Goal: Information Seeking & Learning: Learn about a topic

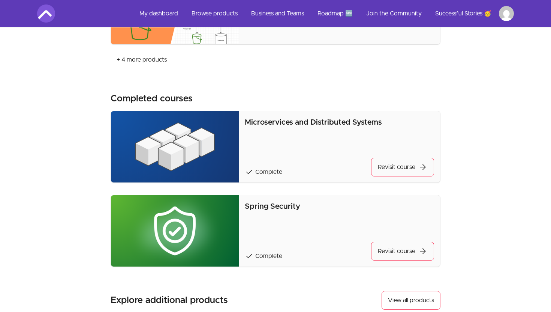
scroll to position [581, 0]
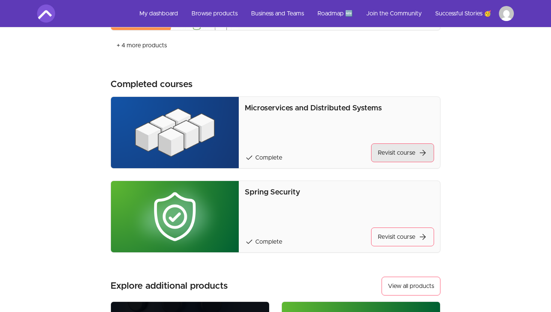
click at [402, 148] on link "Revisit course arrow_forward" at bounding box center [402, 152] width 63 height 19
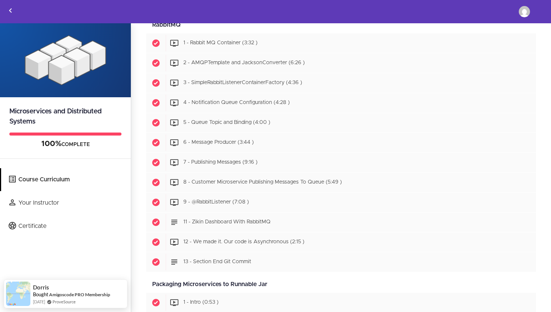
scroll to position [1428, 0]
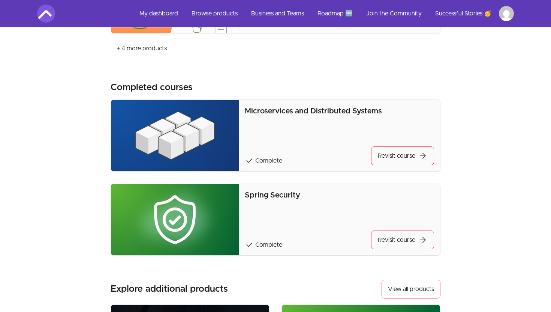
scroll to position [581, 0]
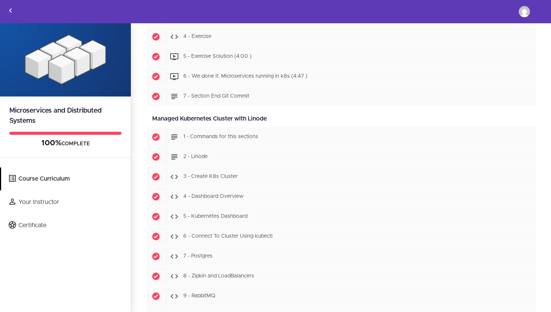
scroll to position [2900, 0]
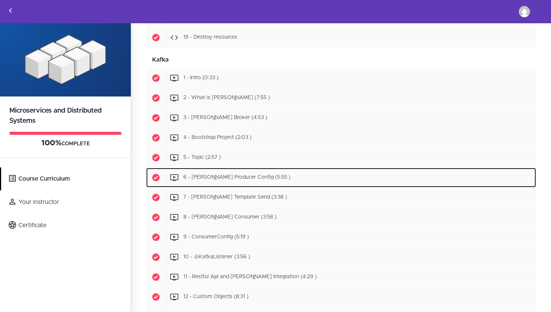
click at [316, 168] on link "Start 6 - [PERSON_NAME] Producer Config (5:55 )" at bounding box center [341, 177] width 390 height 19
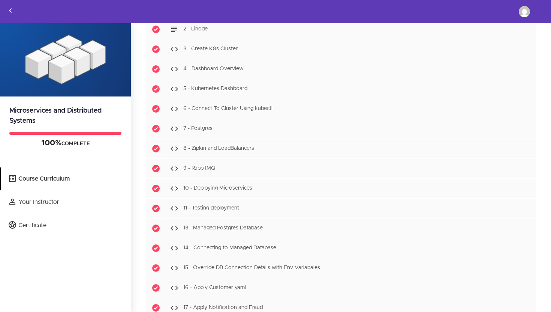
scroll to position [3007, 0]
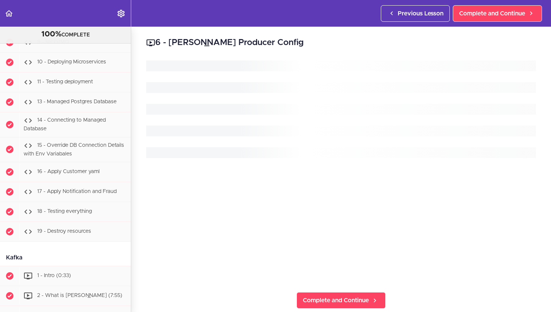
scroll to position [3682, 0]
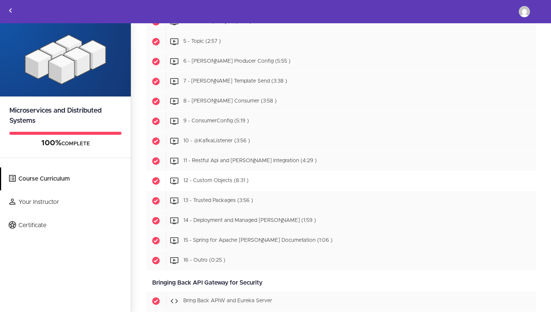
scroll to position [3453, 0]
